Goal: Information Seeking & Learning: Compare options

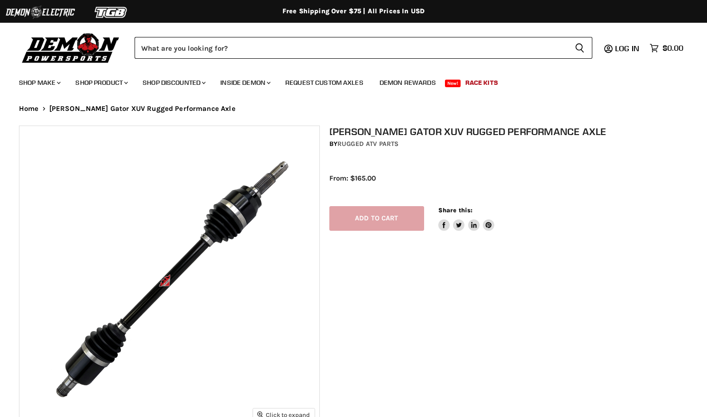
select select "******"
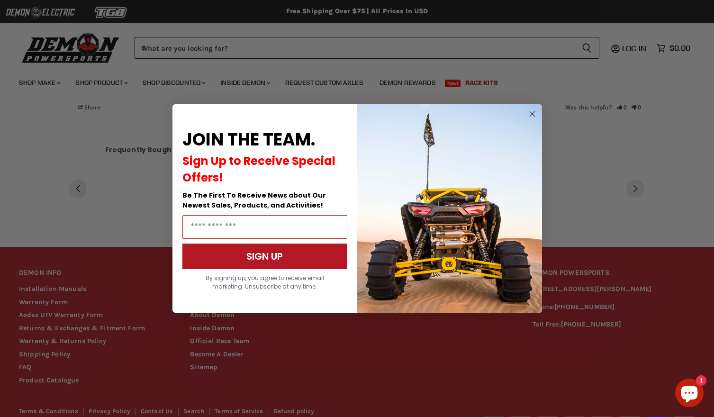
scroll to position [782, 0]
